Goal: Task Accomplishment & Management: Manage account settings

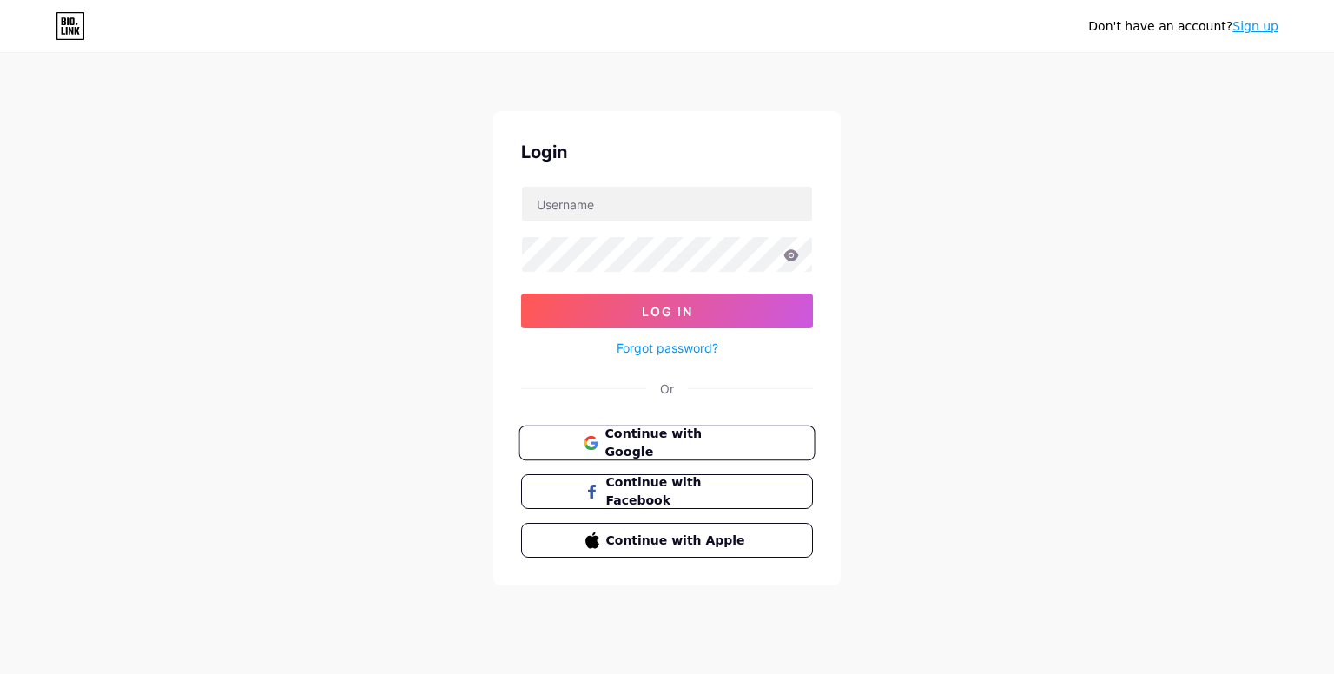
click at [694, 435] on span "Continue with Google" at bounding box center [676, 443] width 145 height 37
